Goal: Task Accomplishment & Management: Manage account settings

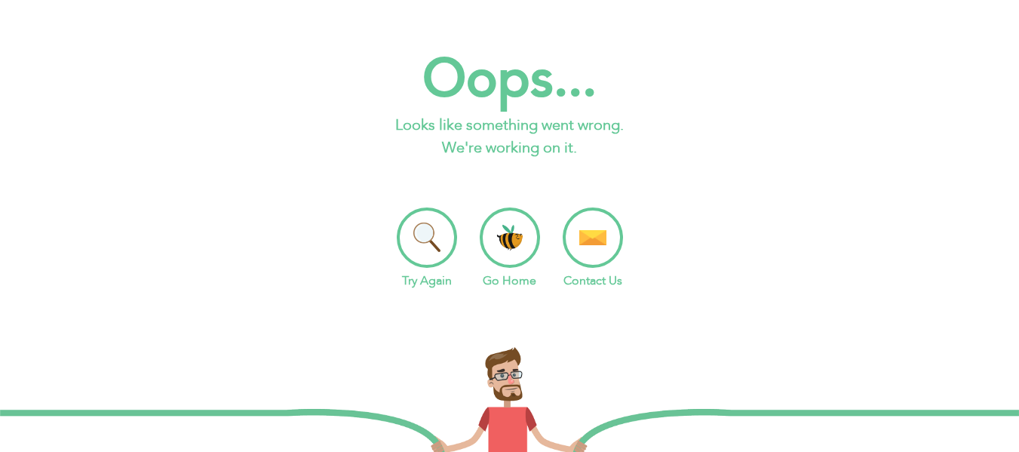
scroll to position [60, 0]
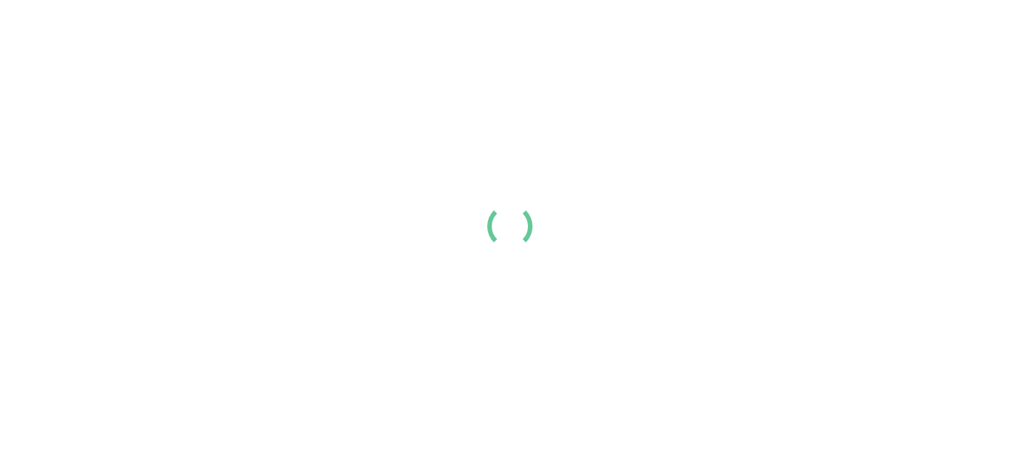
scroll to position [60, 0]
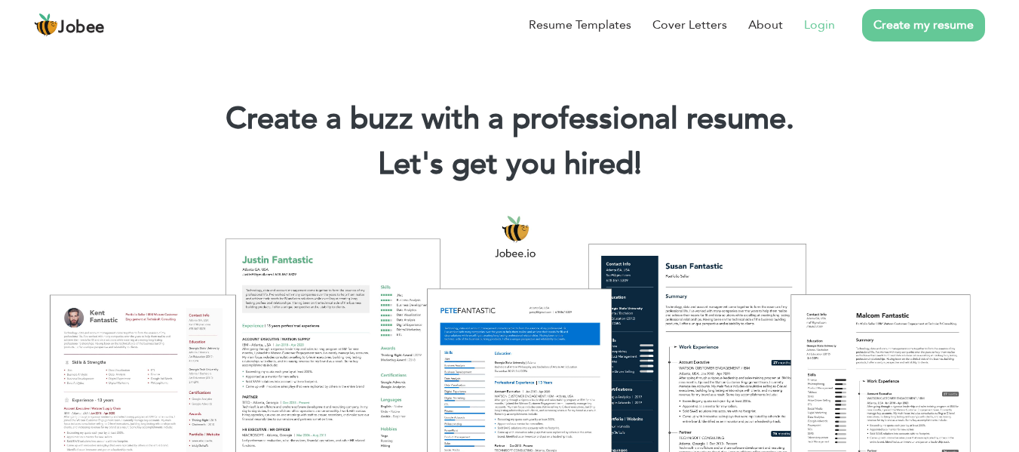
click at [823, 29] on link "Login" at bounding box center [819, 25] width 31 height 18
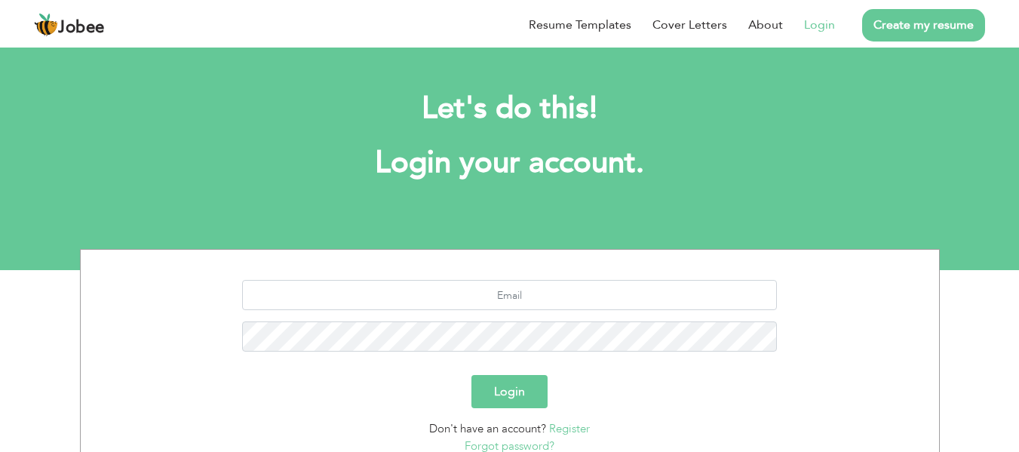
scroll to position [121, 0]
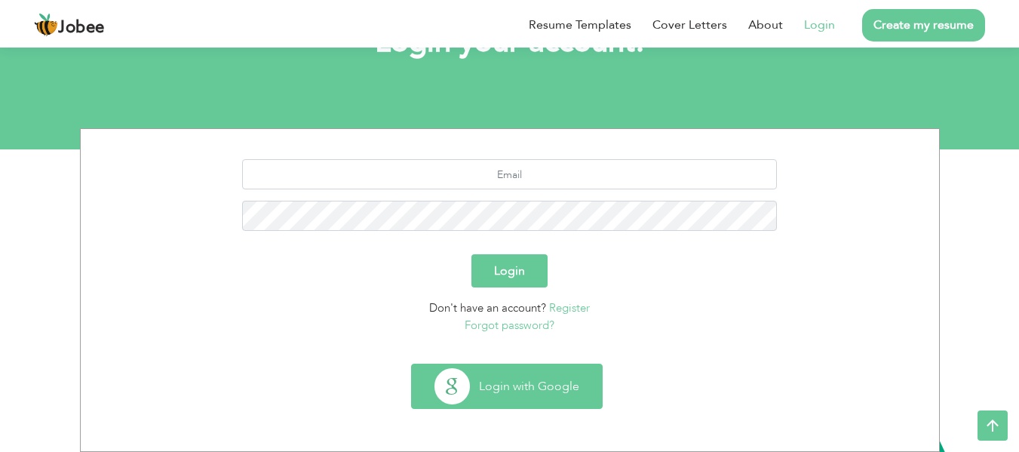
click at [516, 380] on button "Login with Google" at bounding box center [507, 386] width 190 height 44
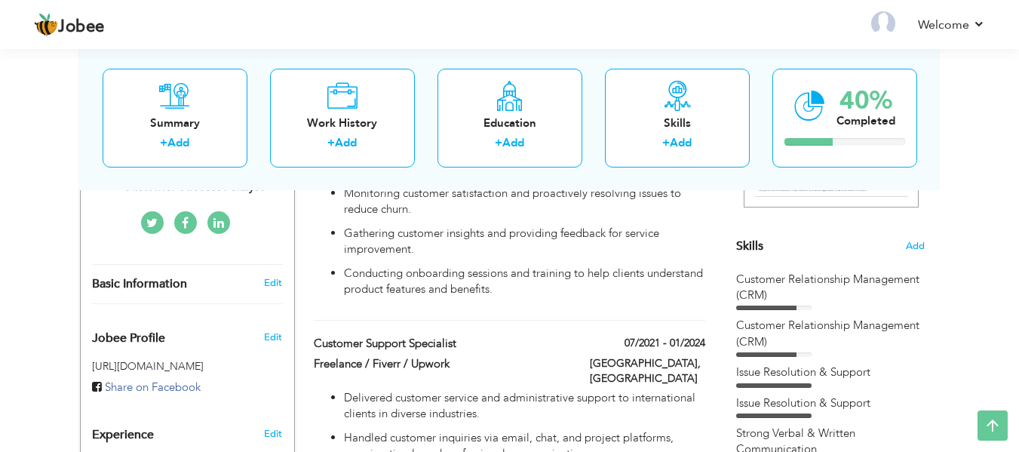
scroll to position [151, 0]
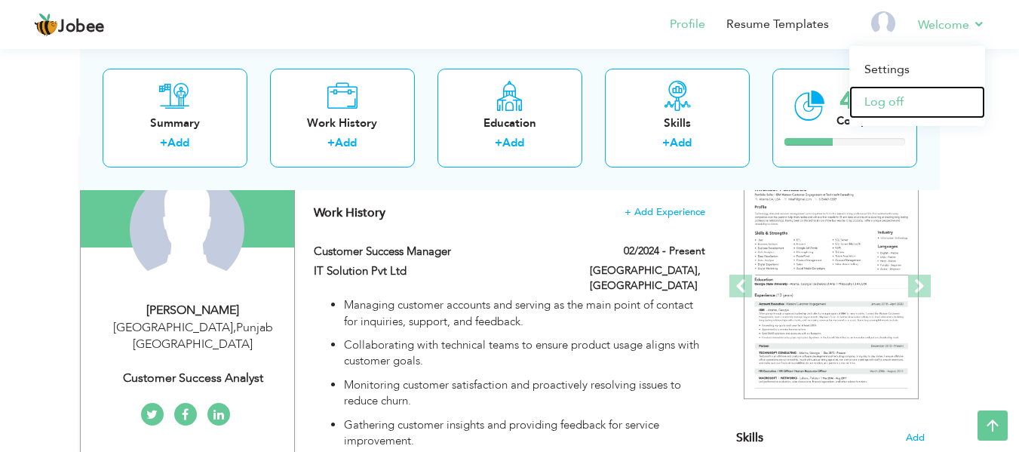
click at [883, 105] on link "Log off" at bounding box center [917, 102] width 136 height 32
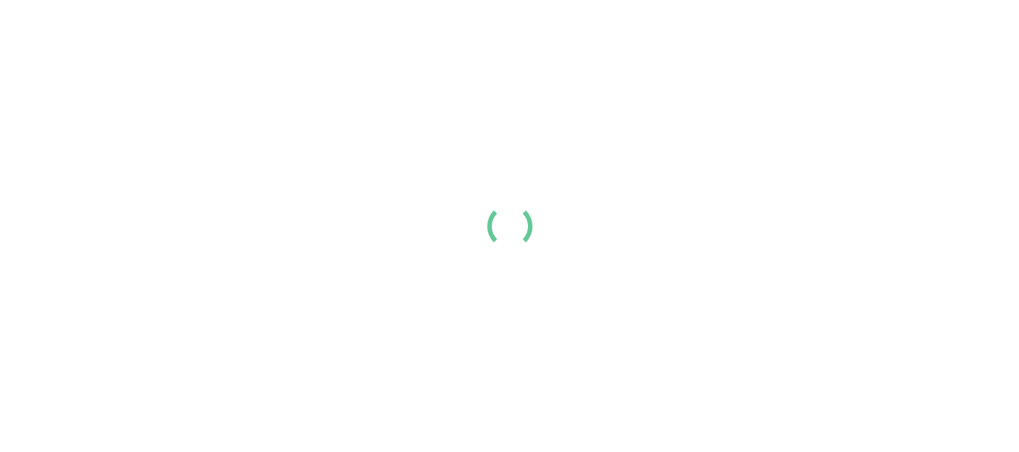
scroll to position [60, 0]
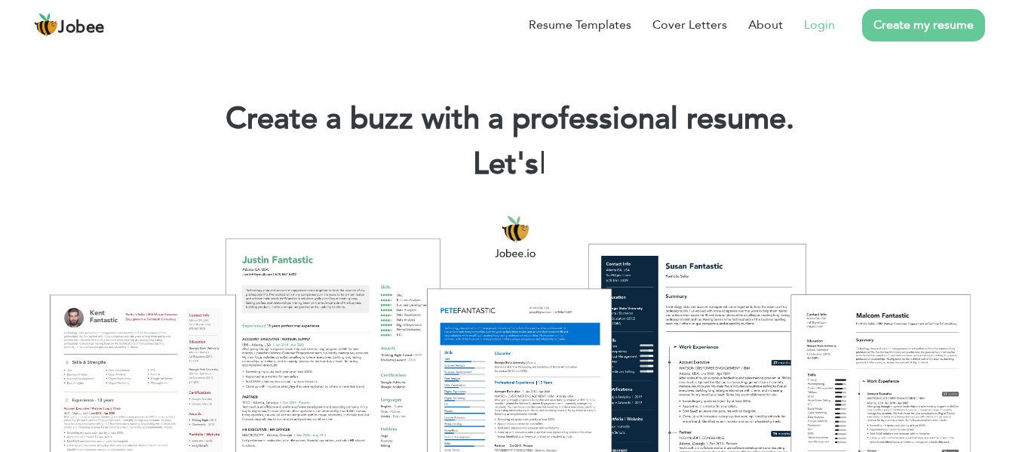
click at [826, 30] on link "Login" at bounding box center [819, 25] width 31 height 18
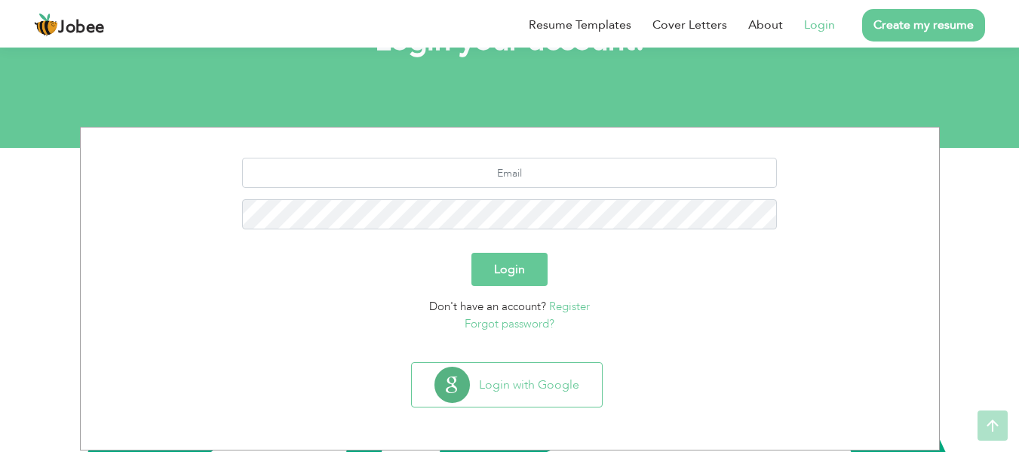
scroll to position [121, 0]
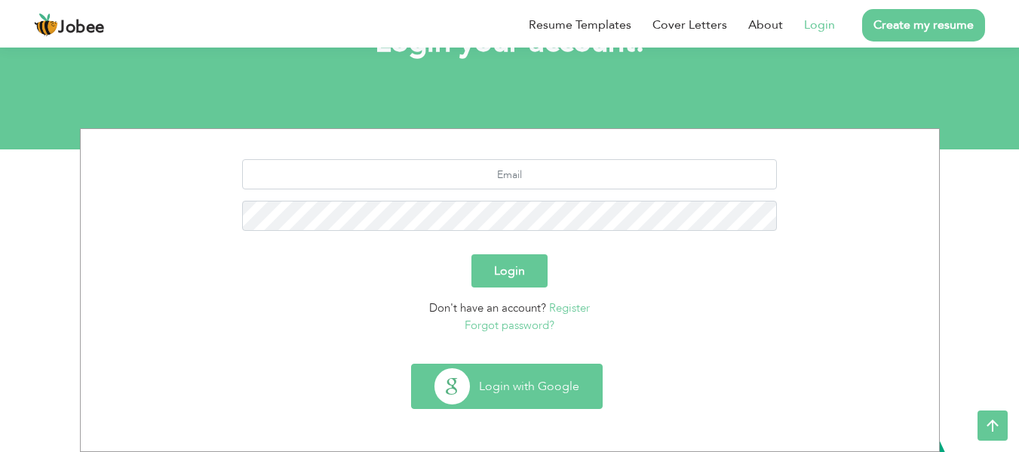
click at [500, 397] on button "Login with Google" at bounding box center [507, 386] width 190 height 44
